Goal: Task Accomplishment & Management: Use online tool/utility

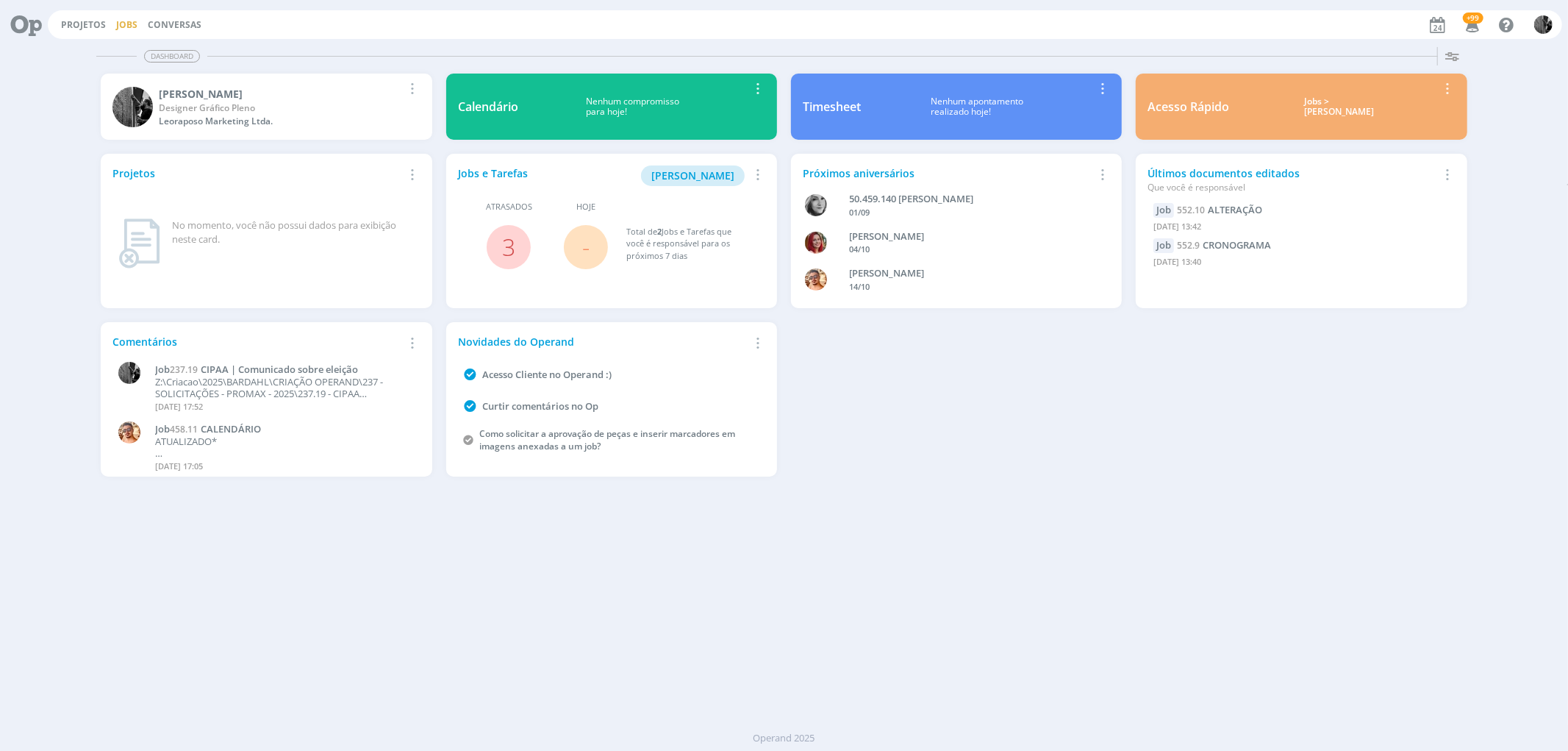
click at [132, 26] on link "Jobs" at bounding box center [127, 25] width 22 height 12
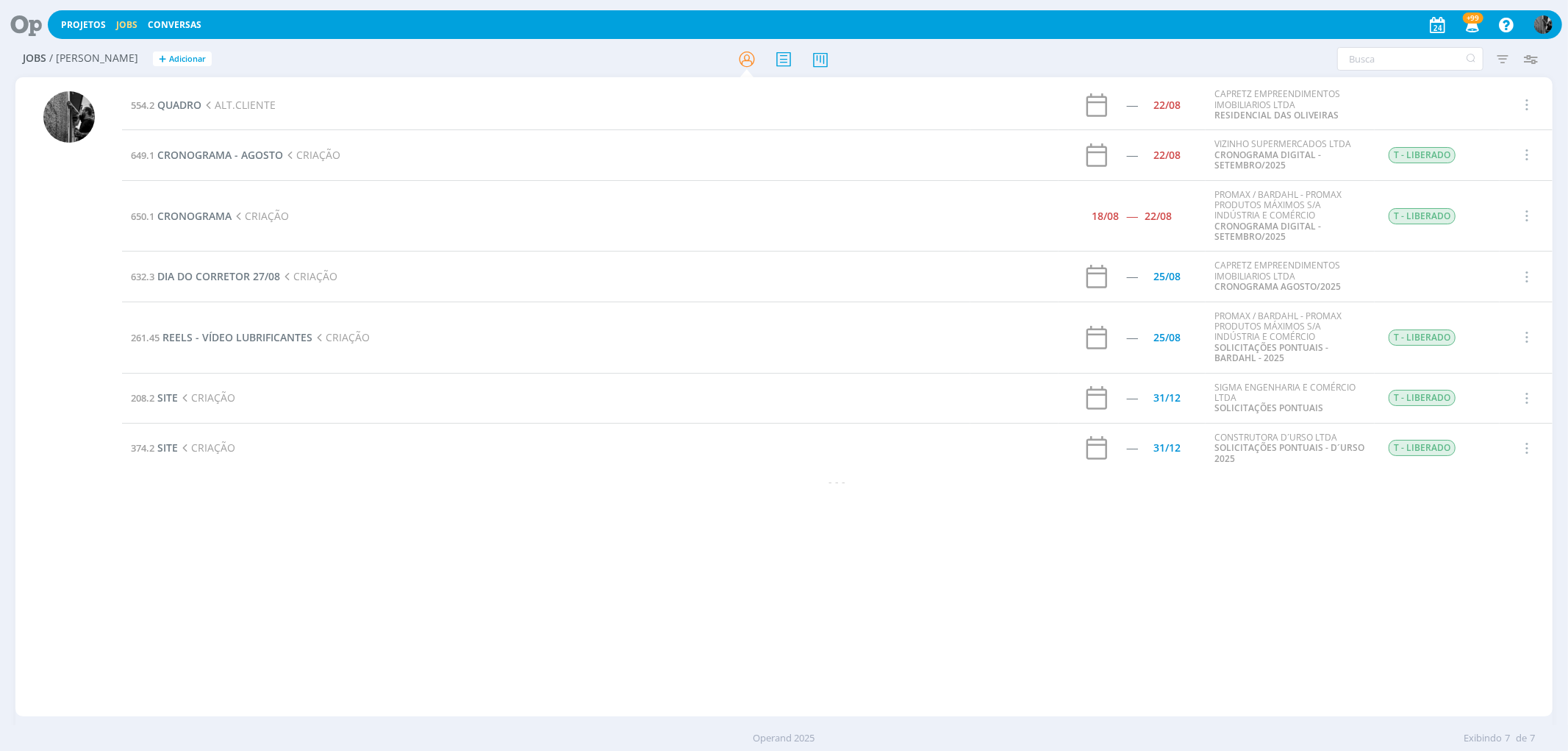
click at [211, 162] on td "649.1 CRONOGRAMA - AGOSTO CRIAÇÃO" at bounding box center [546, 155] width 848 height 50
click at [213, 157] on span "CRONOGRAMA - AGOSTO" at bounding box center [220, 155] width 126 height 14
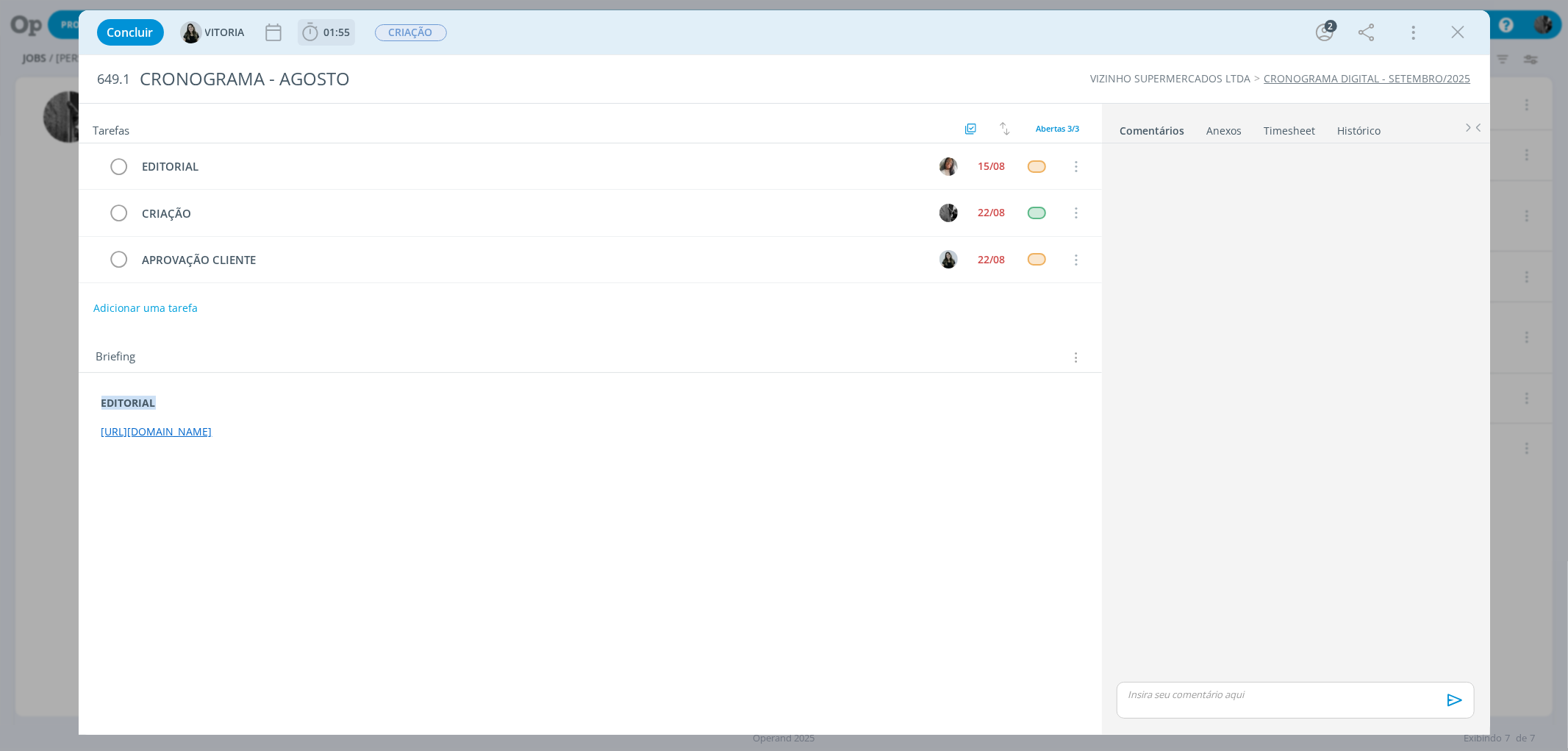
click at [302, 29] on icon "dialog" at bounding box center [310, 33] width 22 height 22
click at [315, 61] on div "Iniciar" at bounding box center [346, 64] width 95 height 21
click at [328, 62] on icon "dialog" at bounding box center [331, 64] width 26 height 19
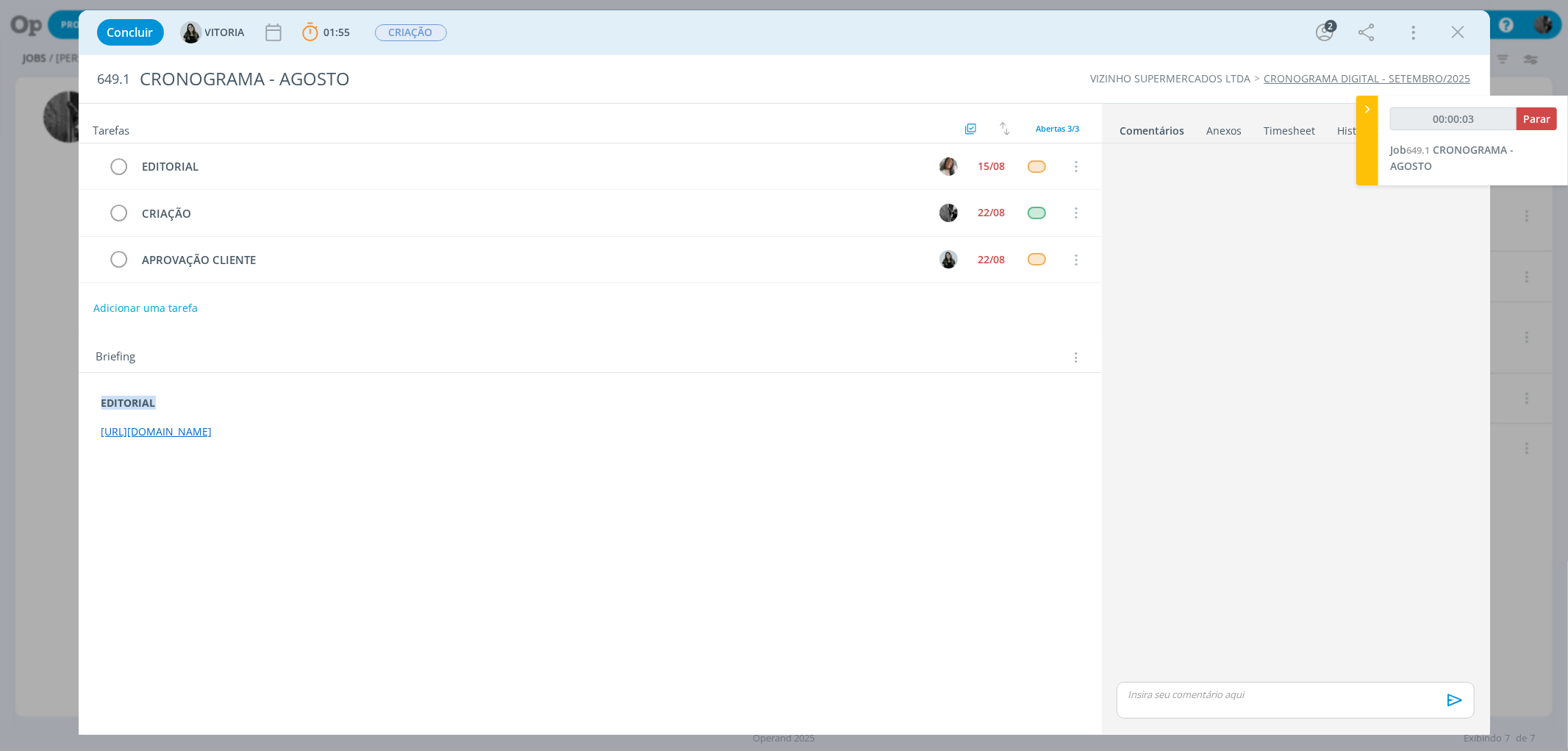
drag, startPoint x: 647, startPoint y: 432, endPoint x: 90, endPoint y: 432, distance: 557.0
click at [91, 432] on div "EDITORIAL [URL][DOMAIN_NAME]" at bounding box center [590, 418] width 999 height 54
copy link "[URL][DOMAIN_NAME]"
type input "00:01:04"
